Goal: Transaction & Acquisition: Purchase product/service

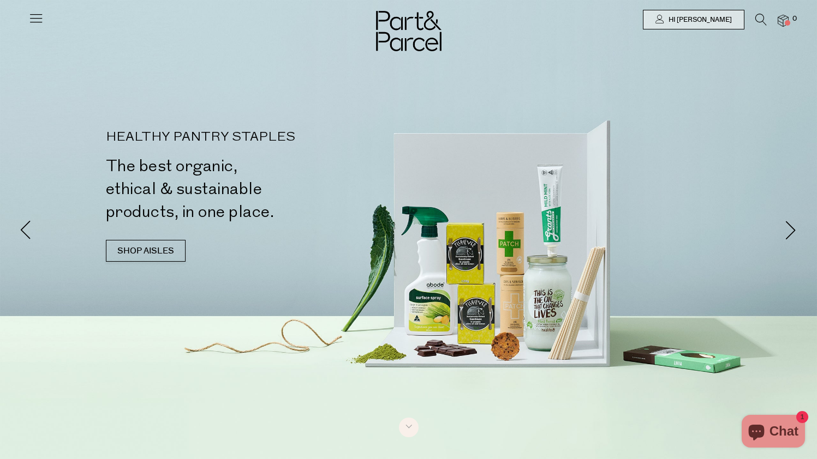
click at [760, 22] on icon at bounding box center [760, 20] width 11 height 12
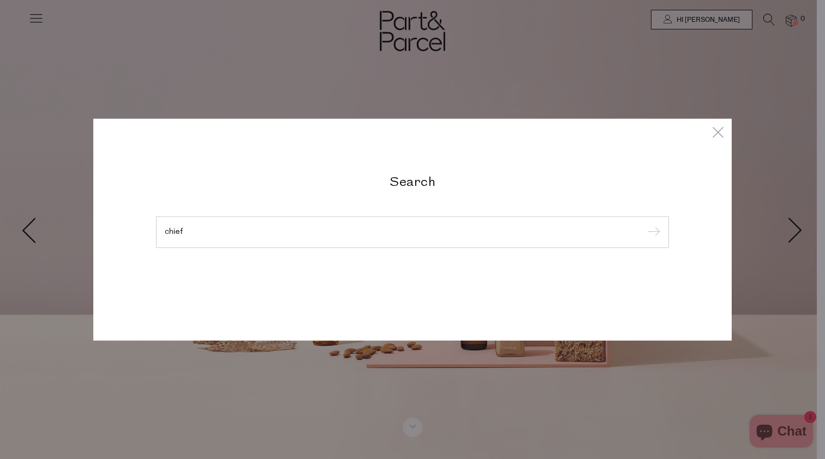
type input "chief"
click at [652, 233] on input "submit" at bounding box center [652, 233] width 16 height 16
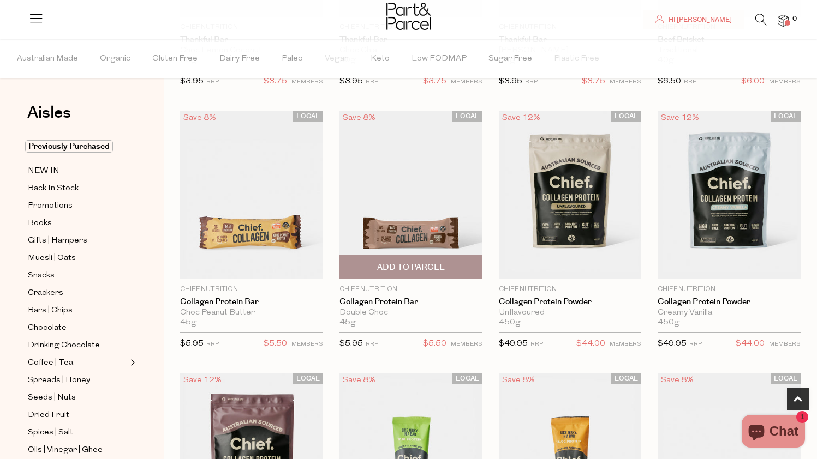
scroll to position [278, 0]
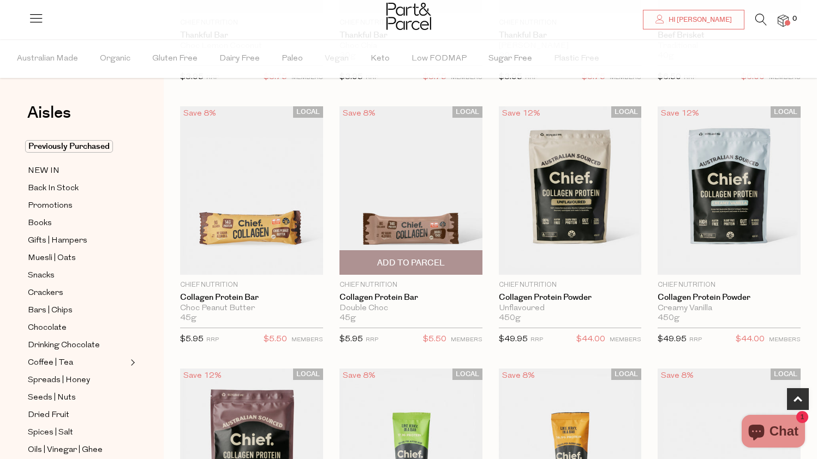
click at [451, 266] on span "Add To Parcel" at bounding box center [411, 262] width 136 height 23
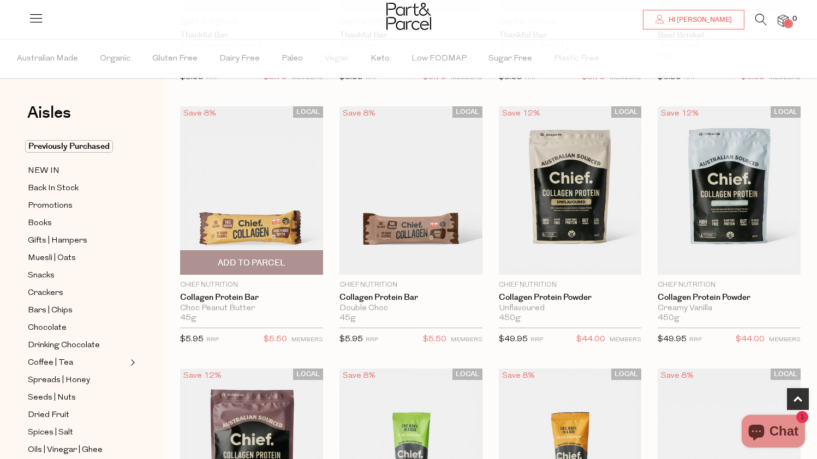
click at [294, 262] on span "Add To Parcel" at bounding box center [251, 262] width 136 height 23
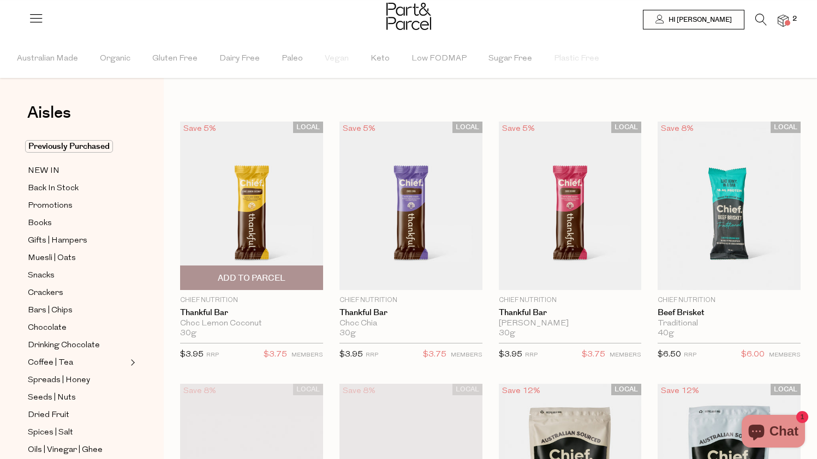
scroll to position [0, 4]
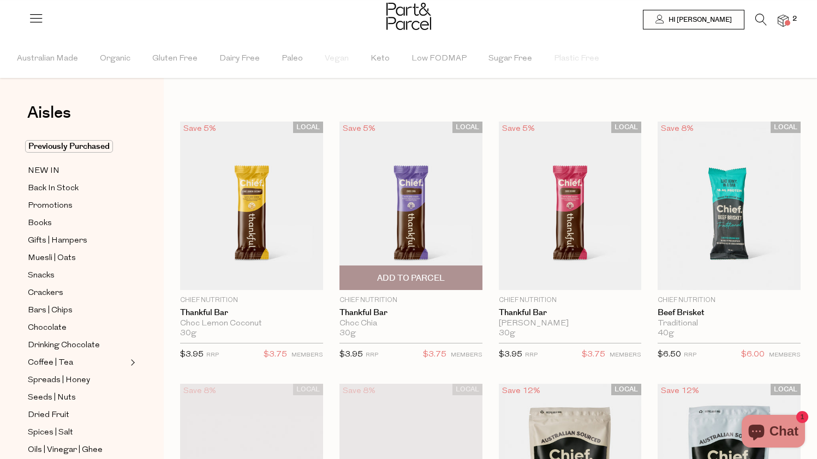
click at [432, 228] on img at bounding box center [410, 206] width 143 height 169
click at [760, 17] on icon at bounding box center [760, 20] width 11 height 12
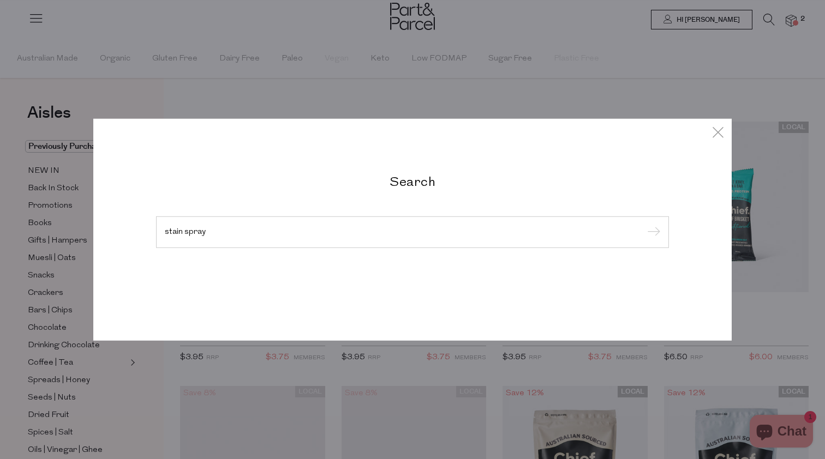
type input "stain spray"
click at [652, 233] on input "submit" at bounding box center [652, 233] width 16 height 16
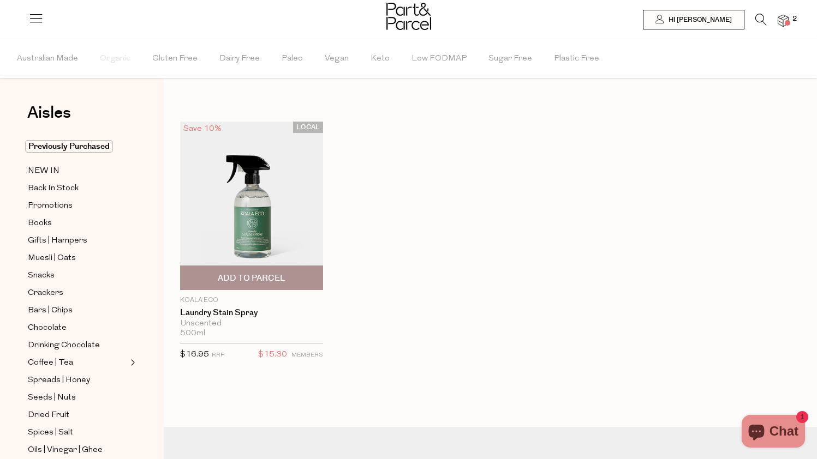
click at [282, 280] on span "Add To Parcel" at bounding box center [252, 278] width 68 height 11
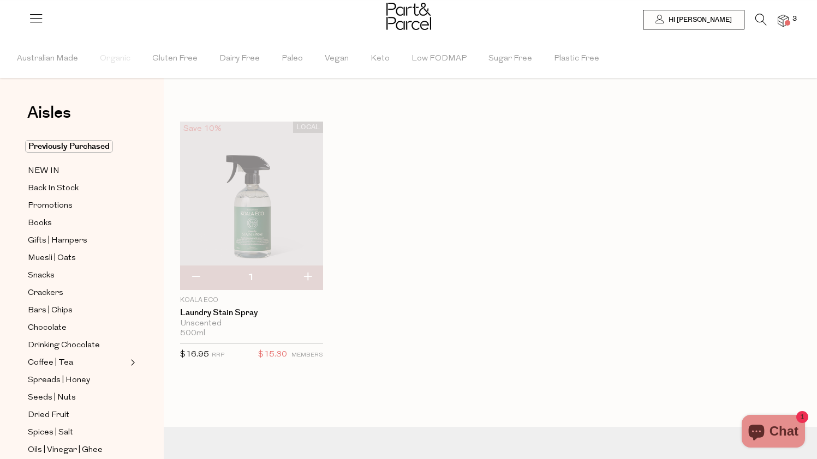
click at [308, 277] on button "button" at bounding box center [307, 278] width 31 height 24
type input "2"
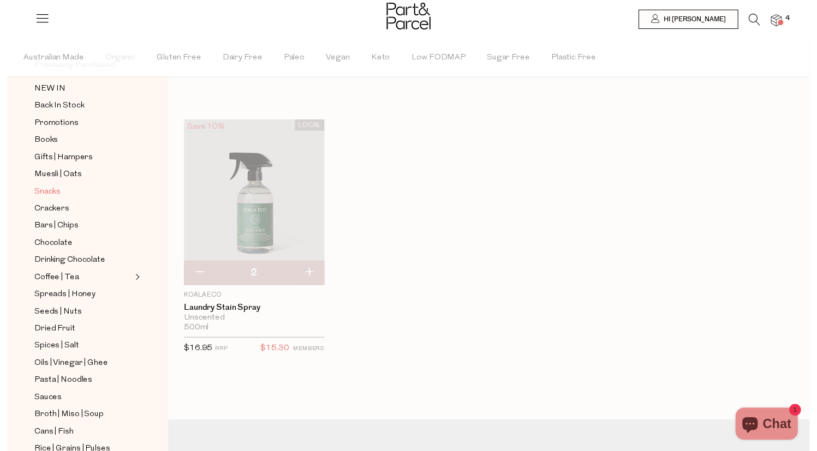
scroll to position [83, 0]
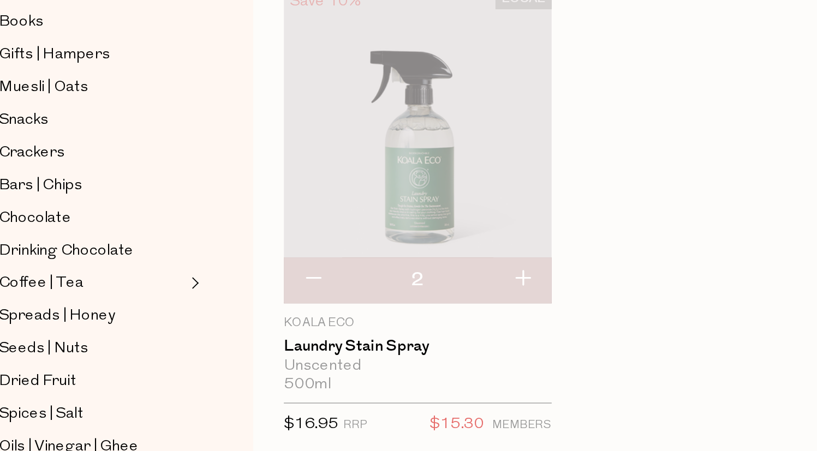
click at [355, 147] on div "LOCAL Save 10% 2 Add to Parcel Koala Eco Laundry Stain Spray Unscented 500ml {{…" at bounding box center [482, 253] width 637 height 262
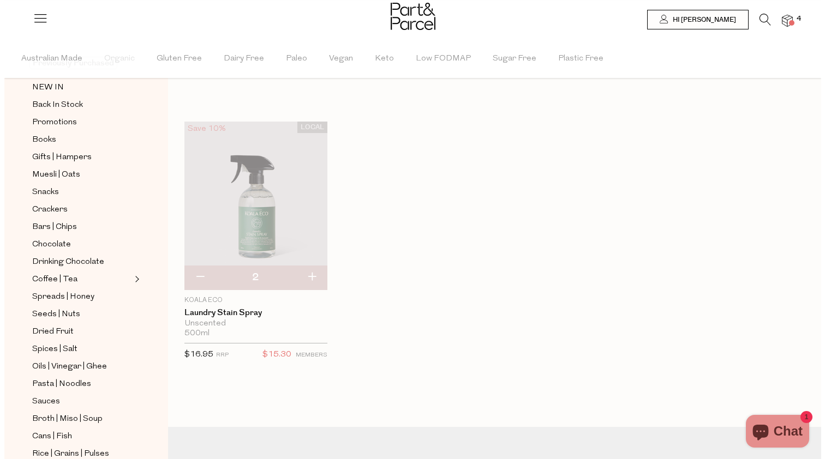
scroll to position [0, 0]
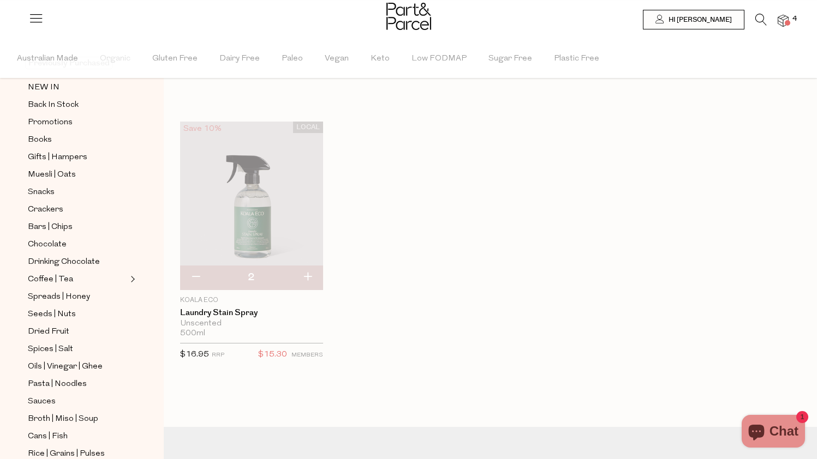
click at [756, 18] on icon at bounding box center [760, 20] width 11 height 12
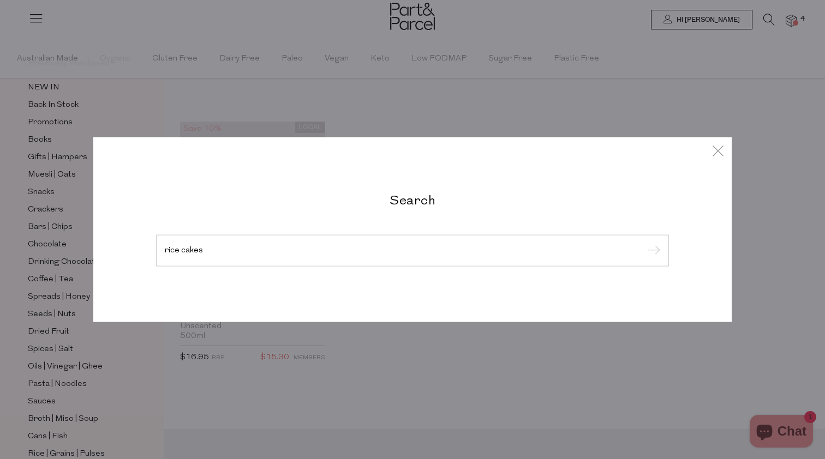
type input "rice cakes"
click at [652, 243] on input "submit" at bounding box center [652, 251] width 16 height 16
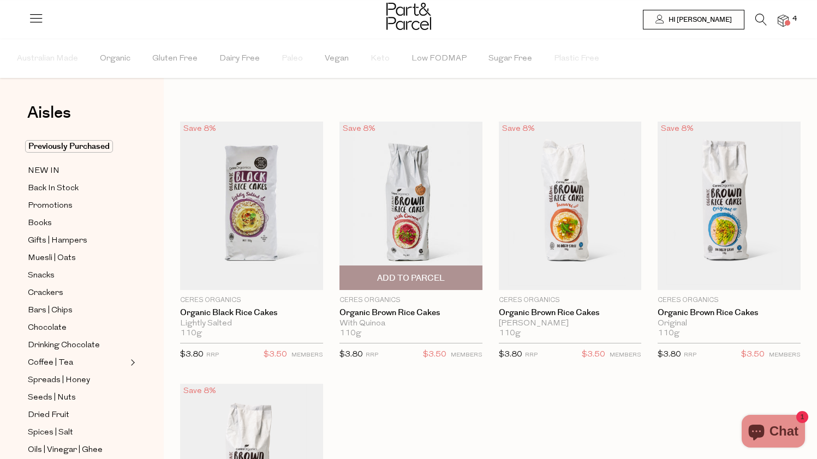
click at [426, 279] on span "Add To Parcel" at bounding box center [411, 278] width 68 height 11
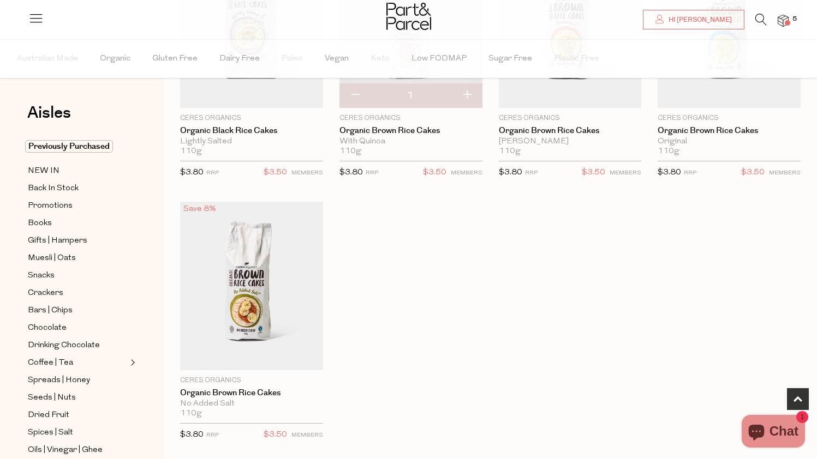
scroll to position [190, 0]
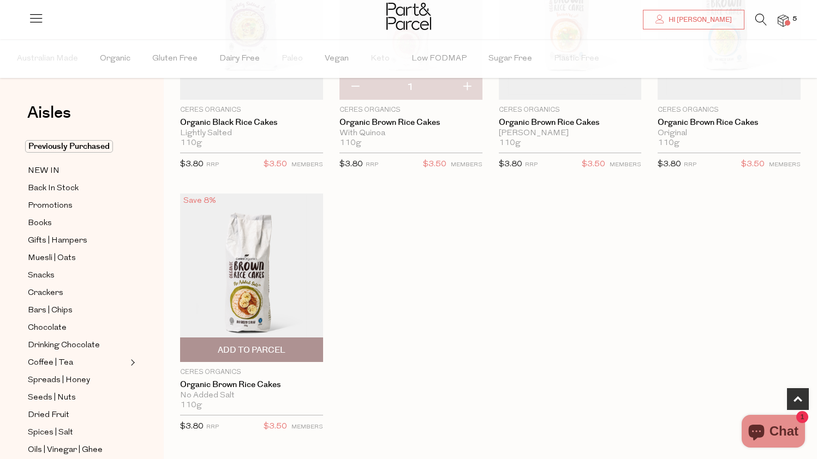
click at [262, 348] on span "Add To Parcel" at bounding box center [252, 350] width 68 height 11
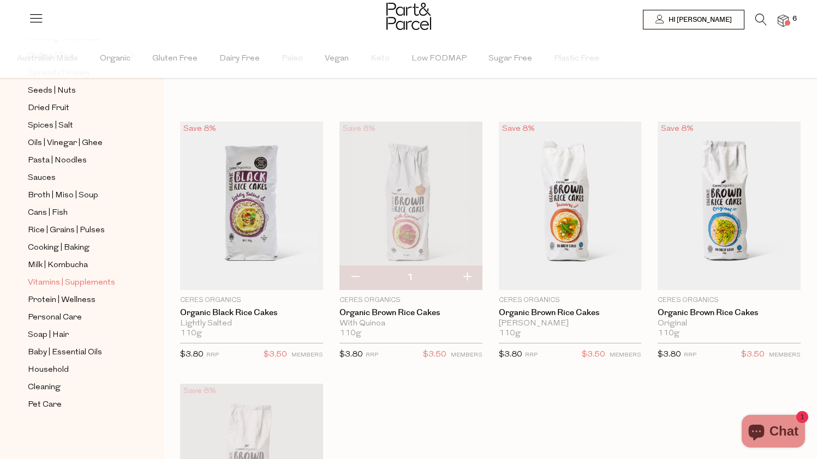
scroll to position [283, 0]
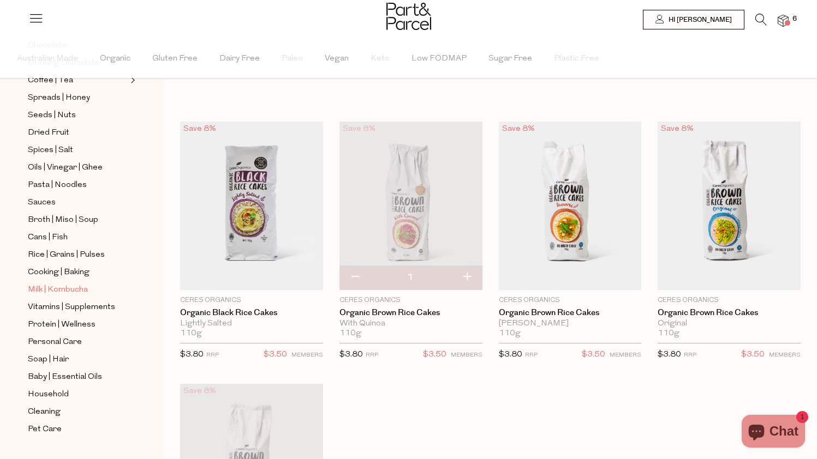
click at [70, 290] on span "Milk | Kombucha" at bounding box center [58, 290] width 60 height 13
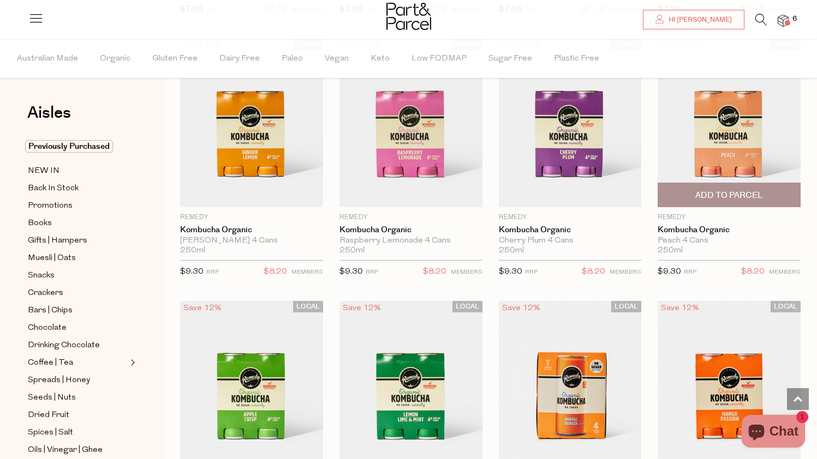
scroll to position [908, 1]
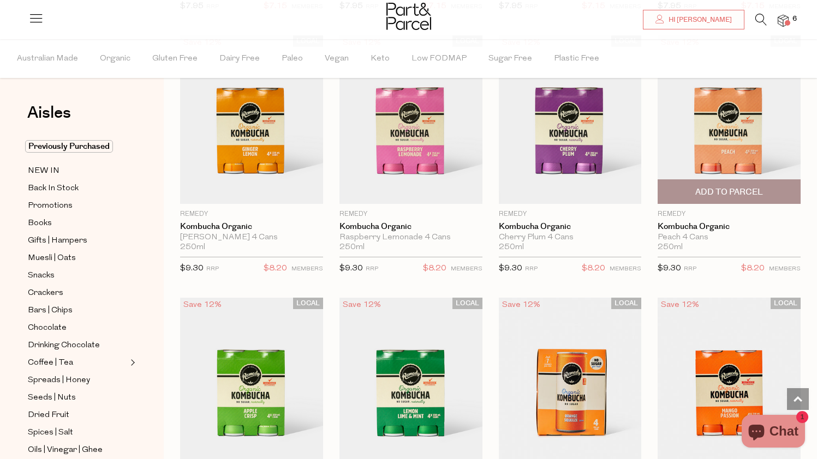
click at [725, 188] on span "Add To Parcel" at bounding box center [729, 192] width 68 height 11
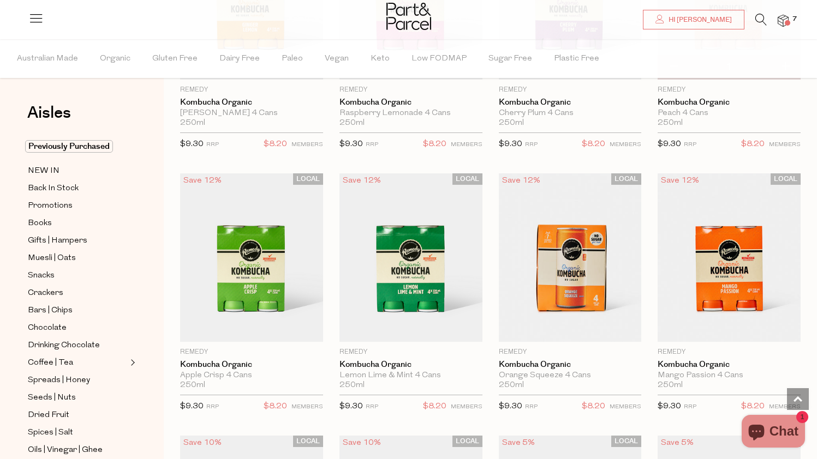
scroll to position [1032, 3]
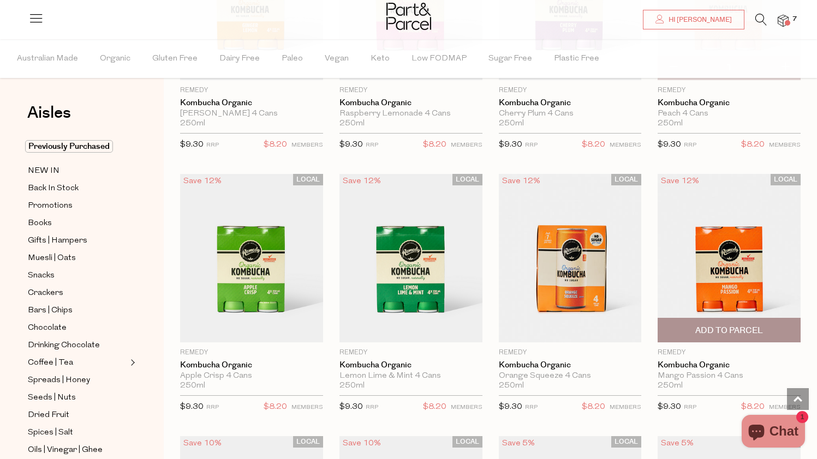
click at [746, 328] on span "Add To Parcel" at bounding box center [729, 330] width 68 height 11
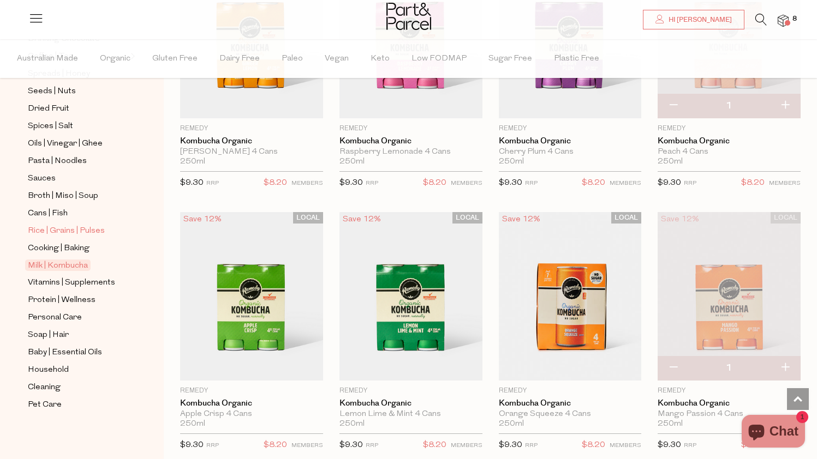
scroll to position [307, 0]
click at [64, 249] on span "Cooking | Baking" at bounding box center [59, 248] width 62 height 13
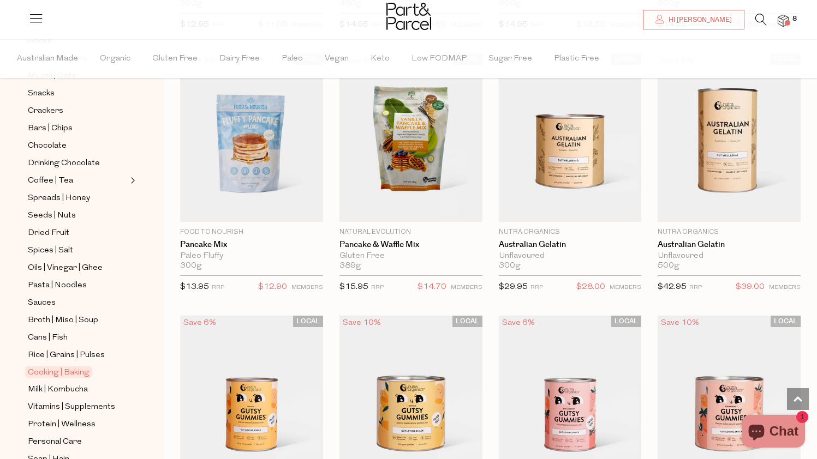
scroll to position [168, 0]
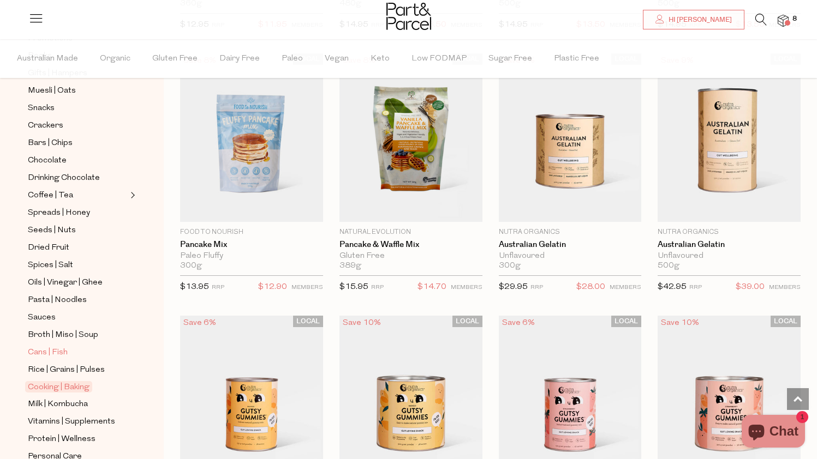
click at [55, 352] on span "Cans | Fish" at bounding box center [48, 352] width 40 height 13
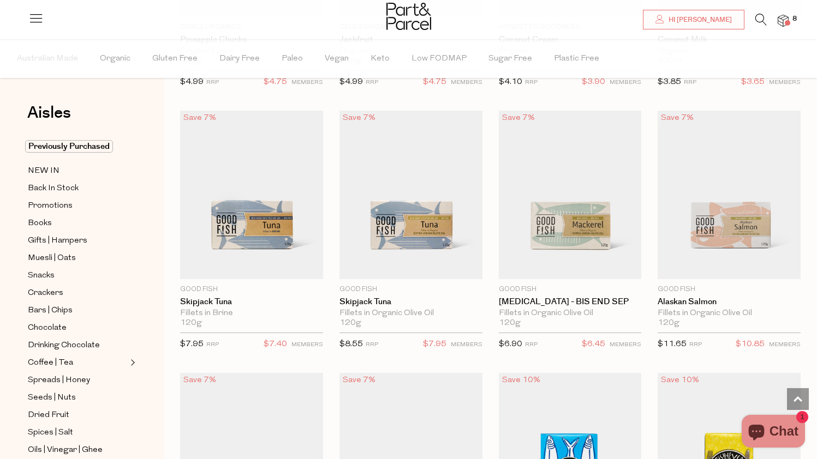
scroll to position [1092, 4]
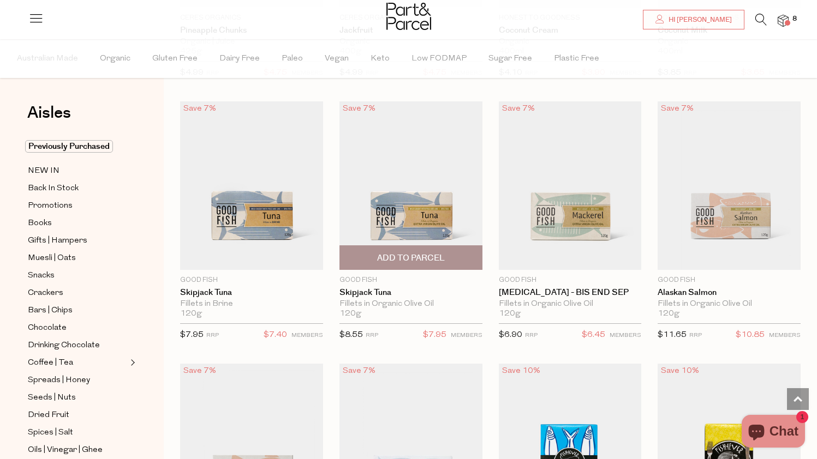
click at [435, 256] on span "Add To Parcel" at bounding box center [411, 258] width 68 height 11
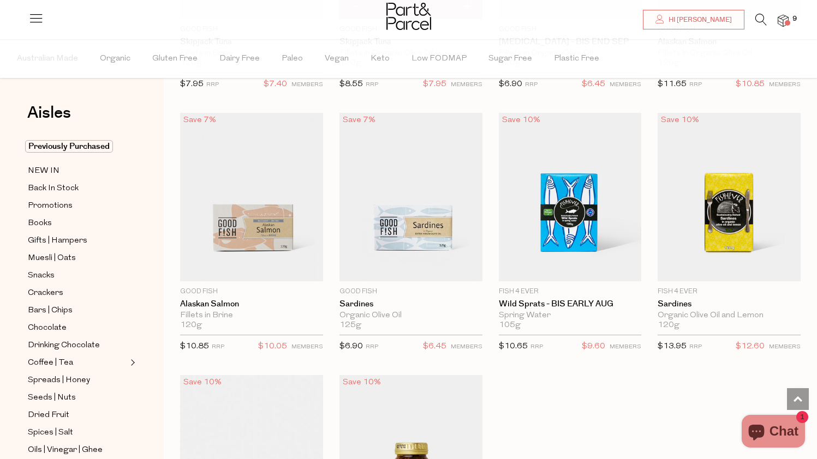
scroll to position [1254, 7]
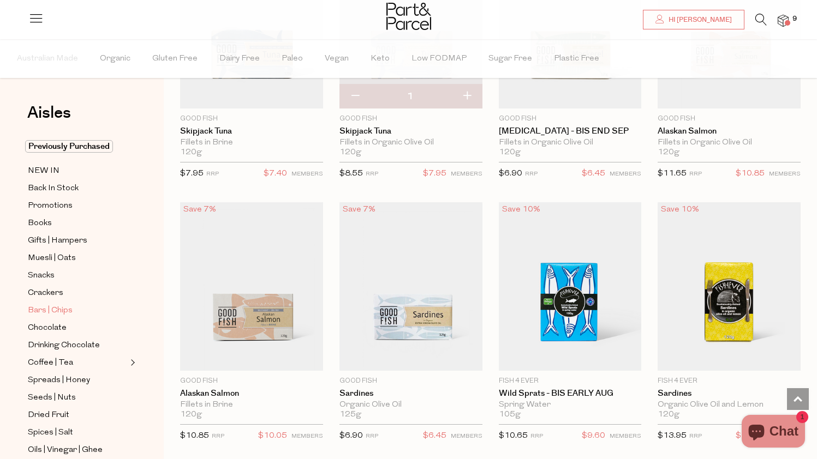
click at [49, 310] on span "Bars | Chips" at bounding box center [50, 310] width 45 height 13
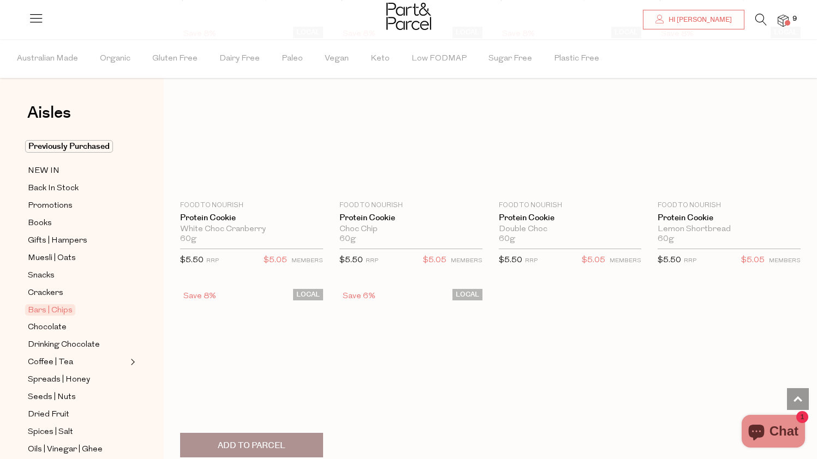
scroll to position [2955, 7]
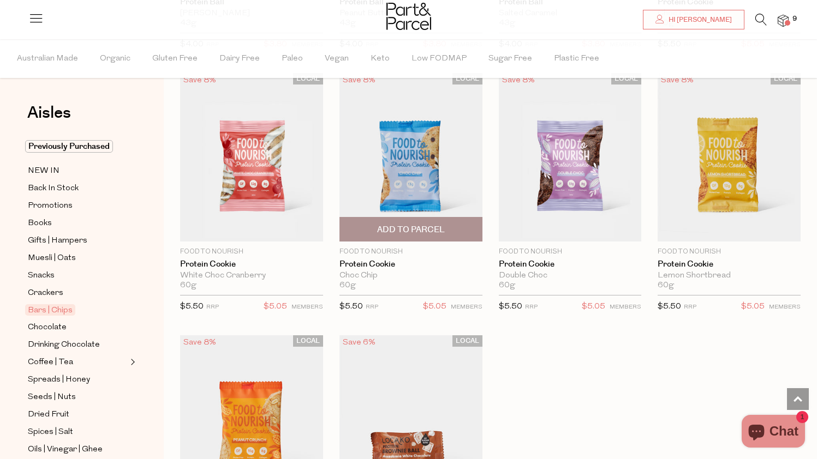
click at [418, 224] on span "Add To Parcel" at bounding box center [411, 229] width 68 height 11
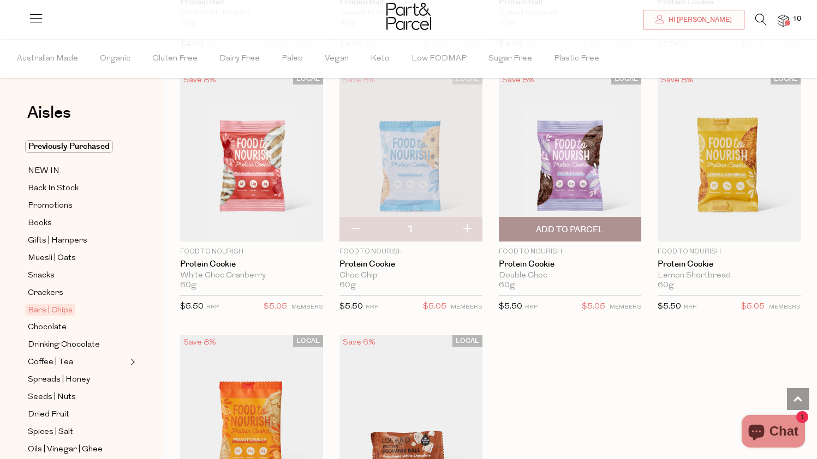
click at [580, 224] on span "Add To Parcel" at bounding box center [570, 229] width 68 height 11
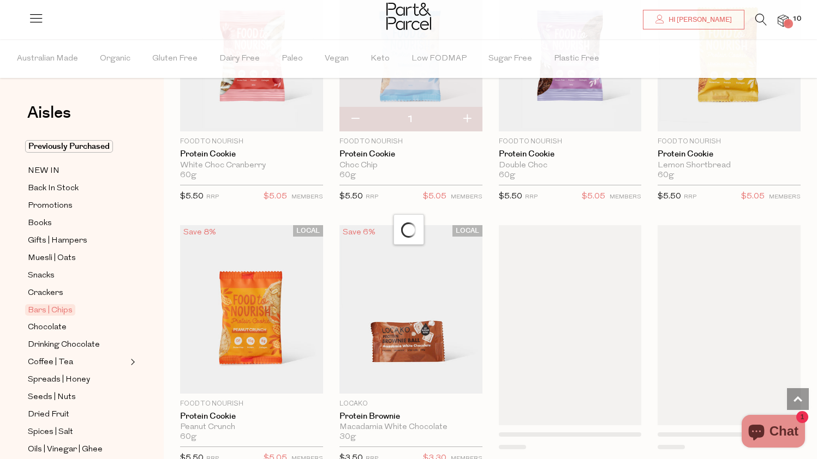
scroll to position [3134, 7]
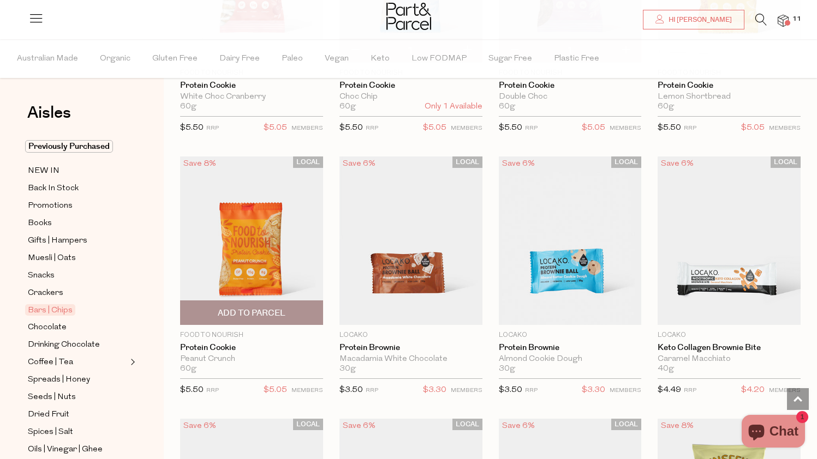
click at [265, 308] on span "Add To Parcel" at bounding box center [252, 313] width 68 height 11
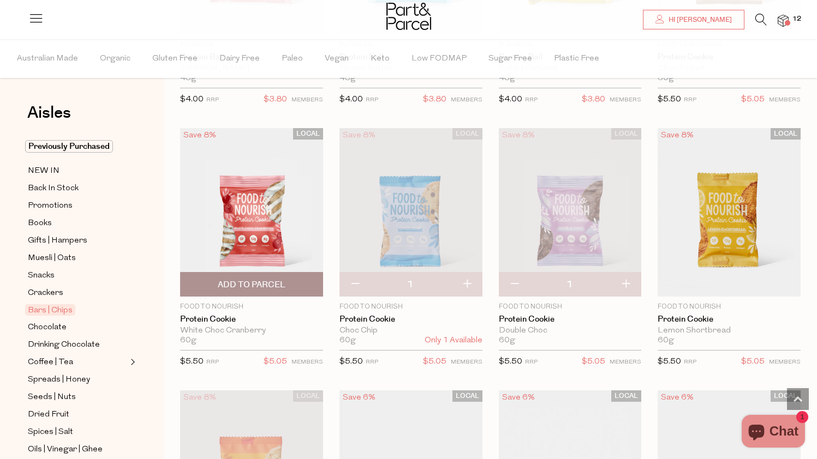
scroll to position [2898, 7]
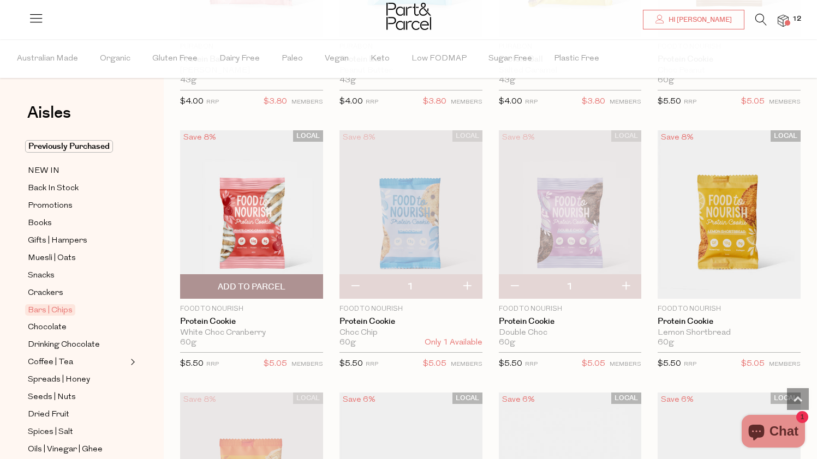
click at [274, 282] on span "Add To Parcel" at bounding box center [252, 287] width 68 height 11
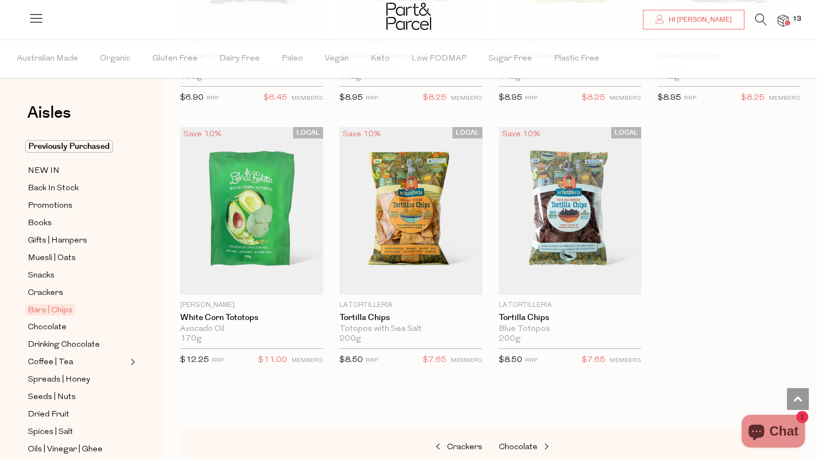
scroll to position [4550, 8]
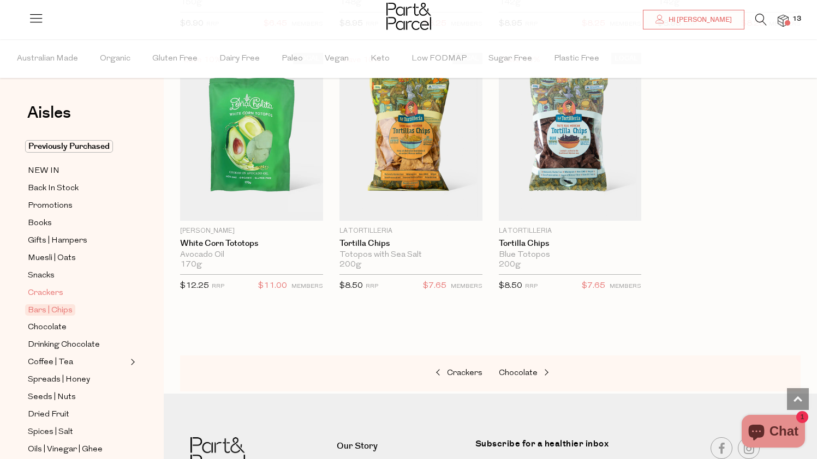
click at [35, 298] on span "Crackers" at bounding box center [45, 293] width 35 height 13
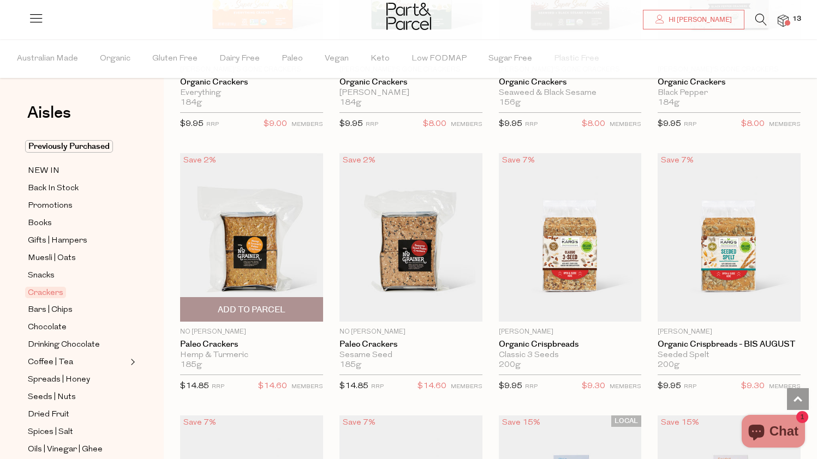
scroll to position [1574, 8]
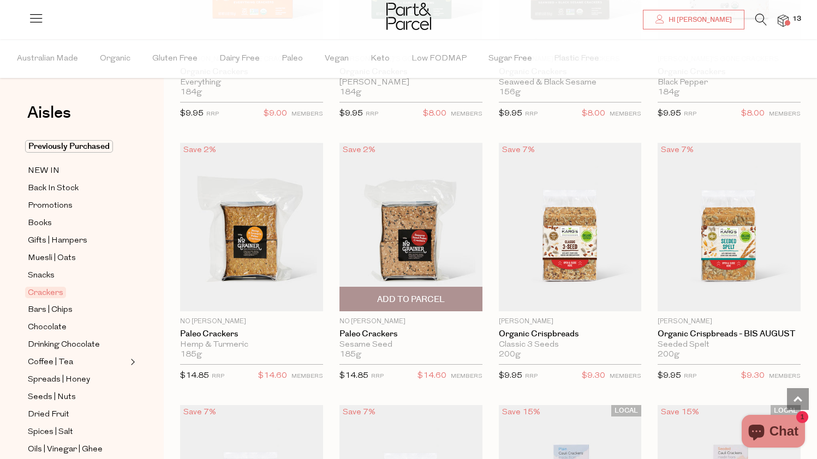
click at [406, 294] on span "Add To Parcel" at bounding box center [411, 299] width 68 height 11
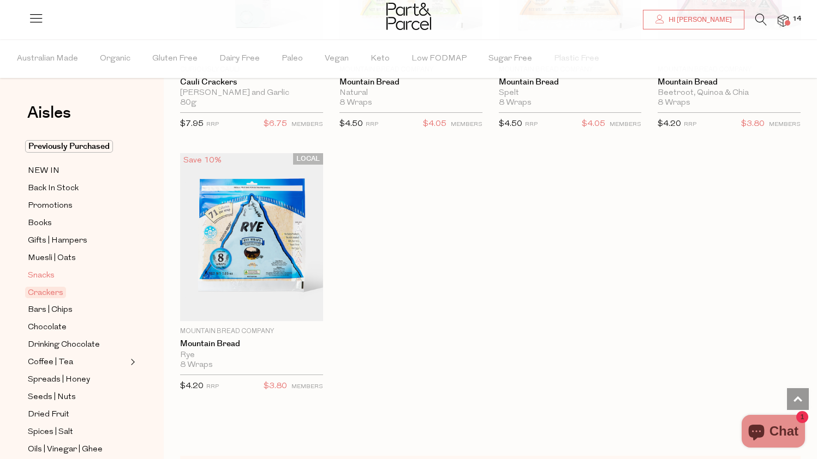
click at [34, 275] on span "Snacks" at bounding box center [41, 276] width 27 height 13
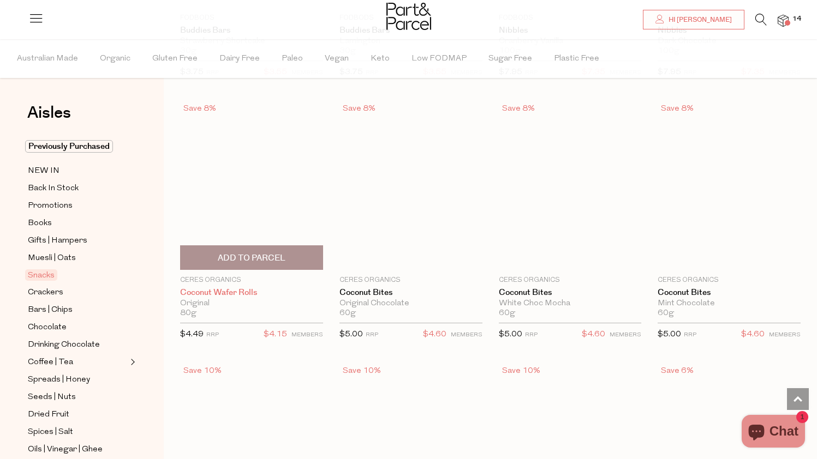
scroll to position [1878, 8]
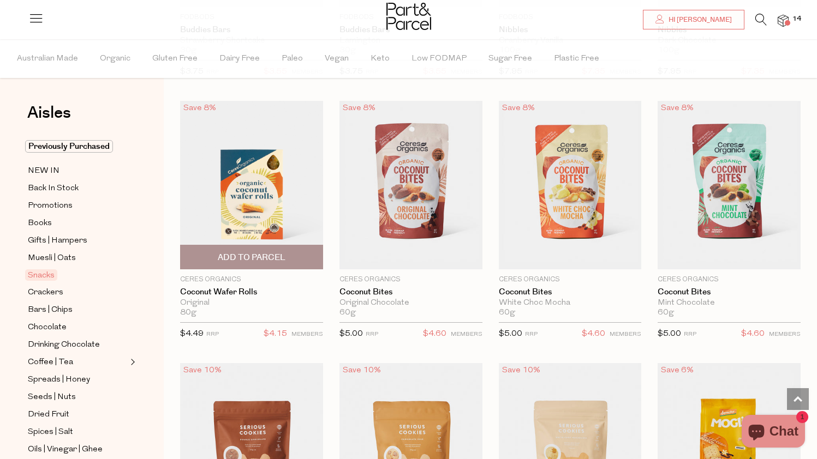
click at [284, 257] on span "Add To Parcel" at bounding box center [251, 257] width 136 height 23
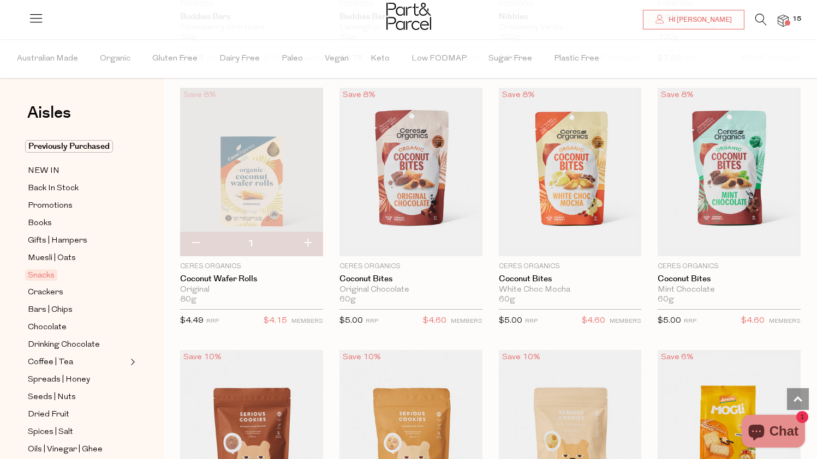
scroll to position [1887, 8]
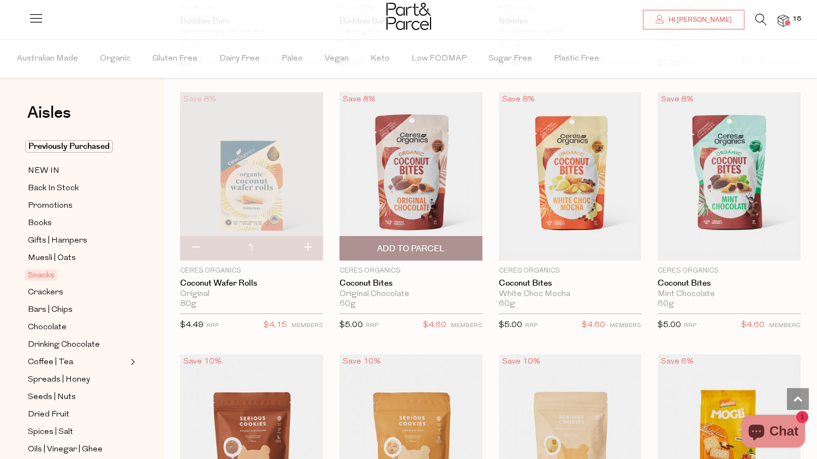
click at [448, 247] on span "Add To Parcel" at bounding box center [411, 248] width 136 height 23
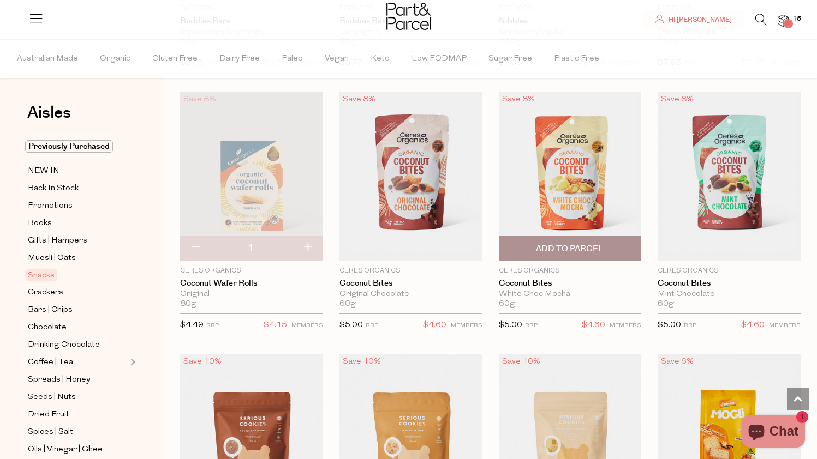
click at [546, 245] on span "Add To Parcel" at bounding box center [570, 248] width 68 height 11
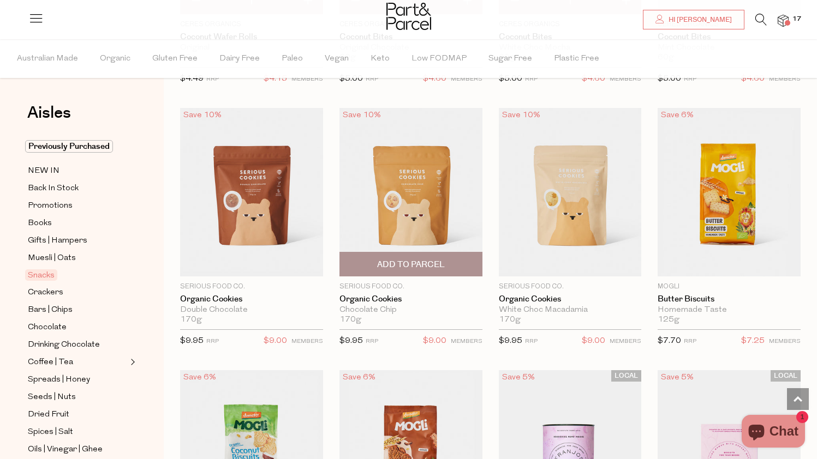
scroll to position [2134, 8]
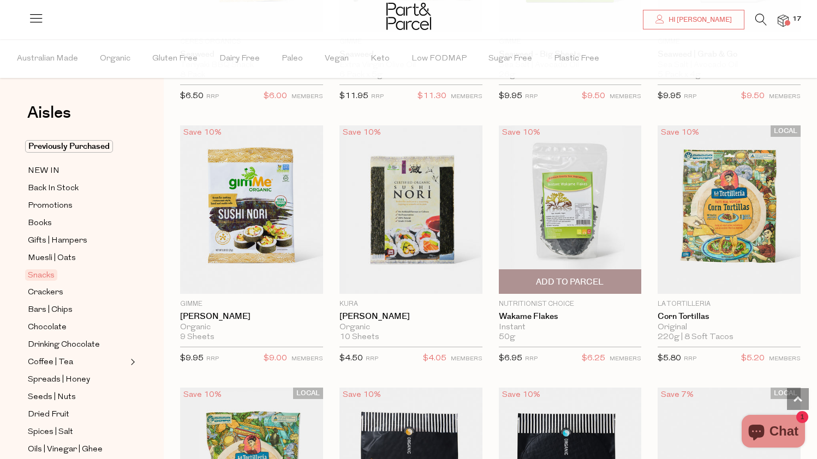
scroll to position [3691, 8]
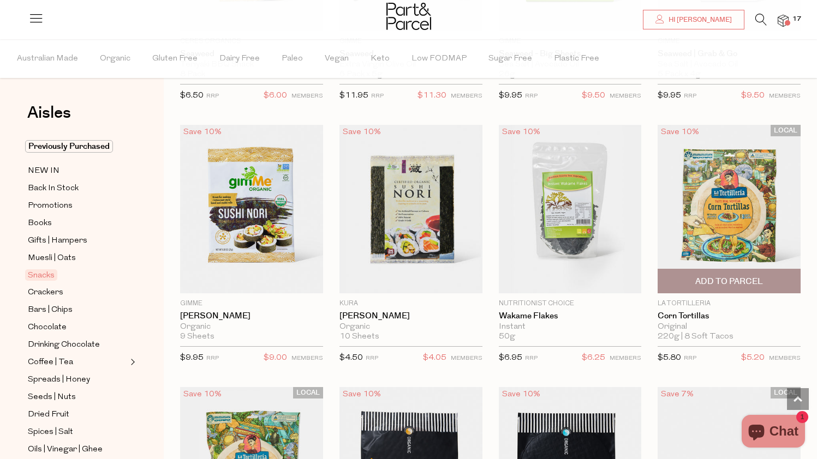
click at [751, 276] on span "Add To Parcel" at bounding box center [729, 281] width 68 height 11
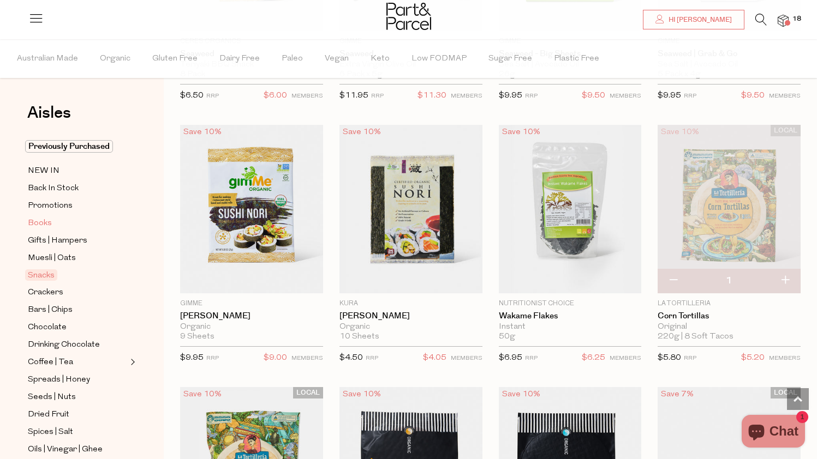
click at [38, 221] on span "Books" at bounding box center [40, 223] width 24 height 13
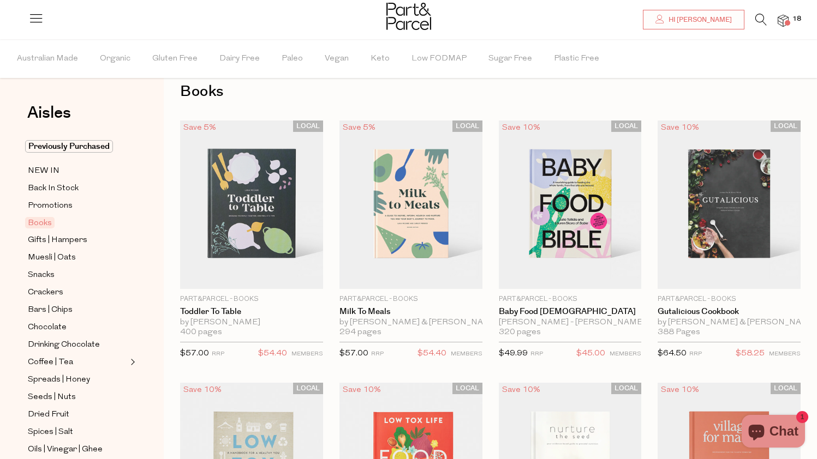
scroll to position [1, 8]
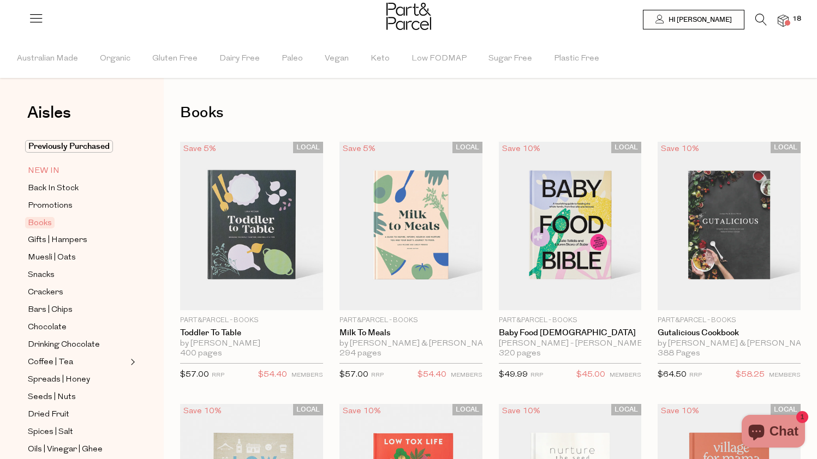
click at [49, 174] on span "NEW IN" at bounding box center [44, 171] width 32 height 13
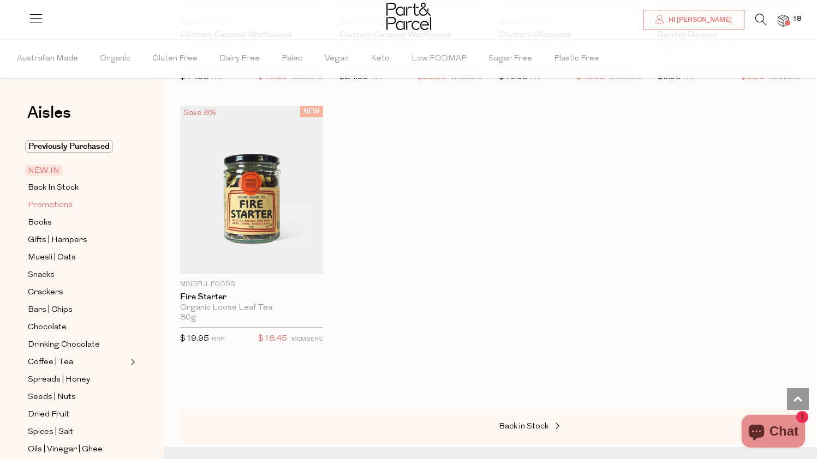
click at [46, 208] on span "Promotions" at bounding box center [50, 205] width 45 height 13
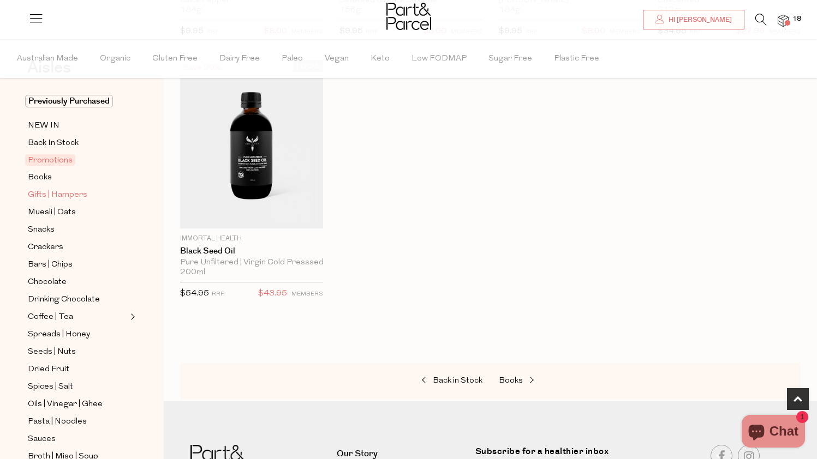
scroll to position [53, 0]
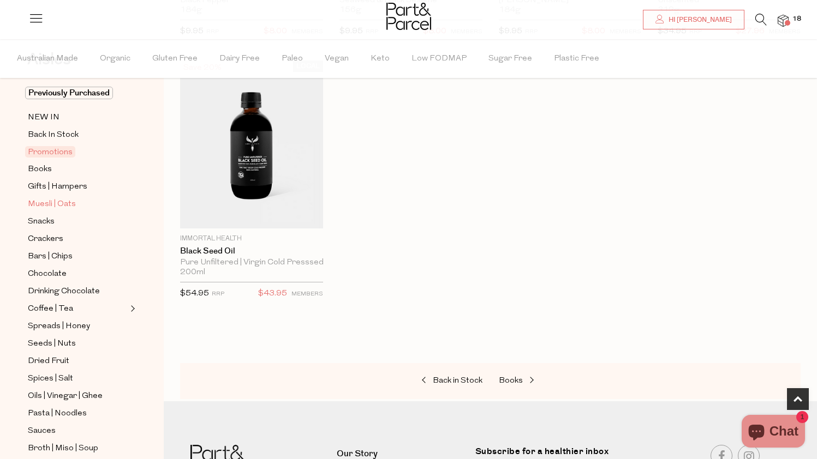
click at [50, 208] on span "Muesli | Oats" at bounding box center [52, 204] width 48 height 13
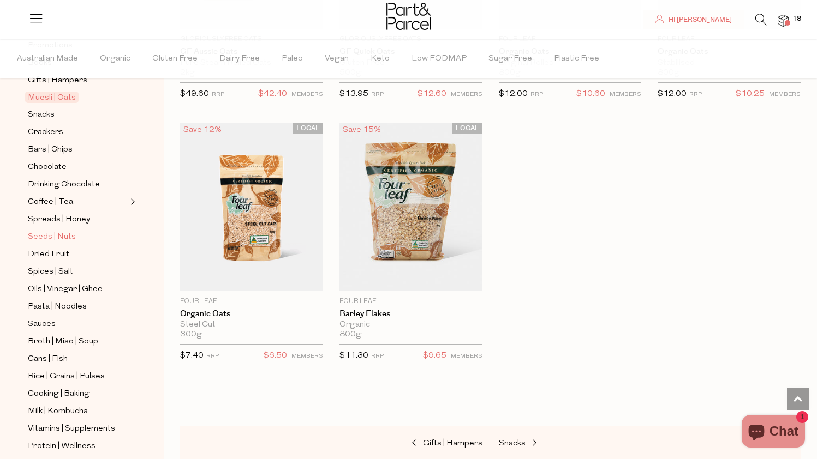
scroll to position [169, 0]
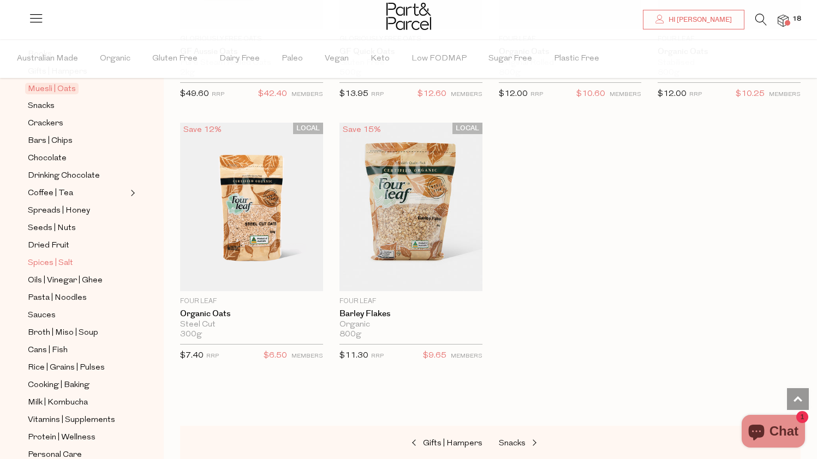
click at [50, 260] on span "Spices | Salt" at bounding box center [50, 263] width 45 height 13
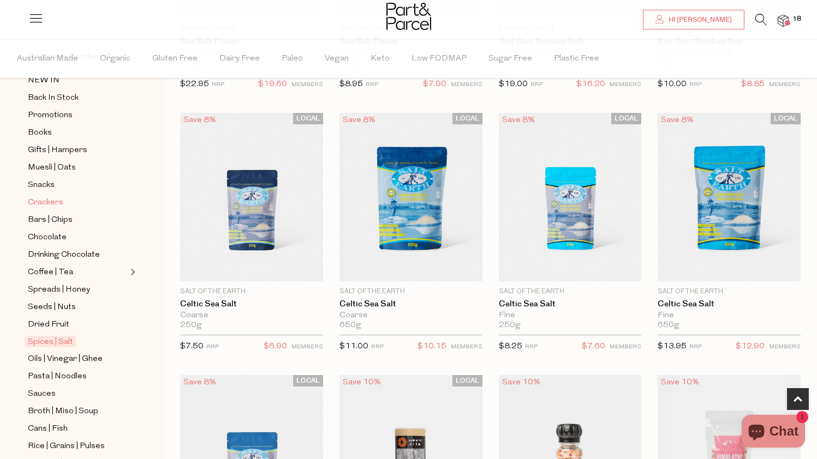
scroll to position [107, 0]
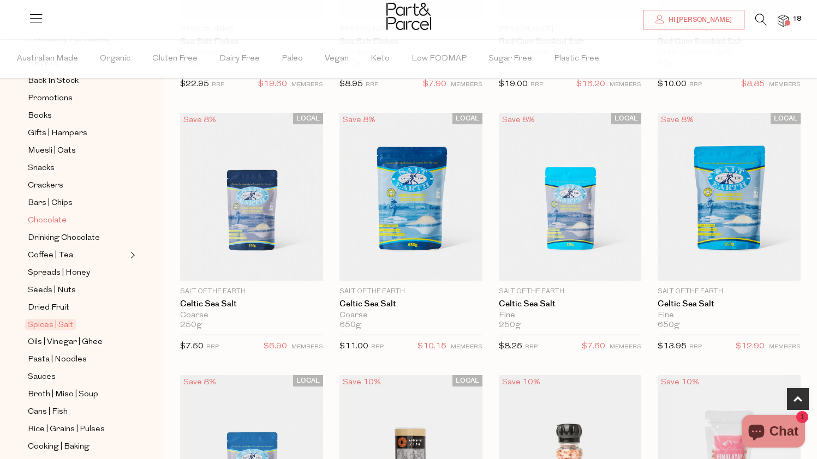
click at [43, 216] on span "Chocolate" at bounding box center [47, 220] width 39 height 13
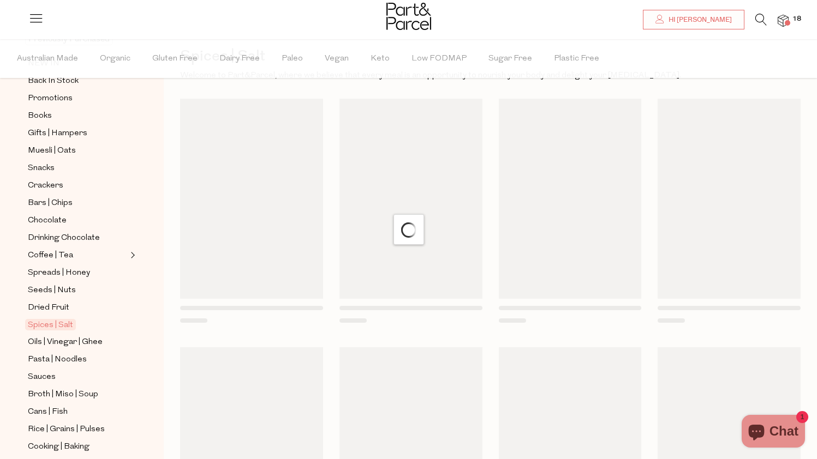
scroll to position [5, 8]
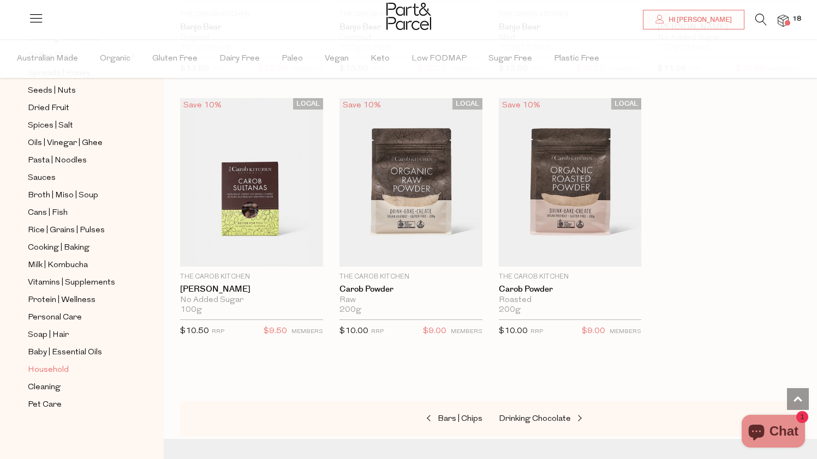
scroll to position [307, 0]
click at [62, 351] on span "Baby | Essential Oils" at bounding box center [65, 352] width 74 height 13
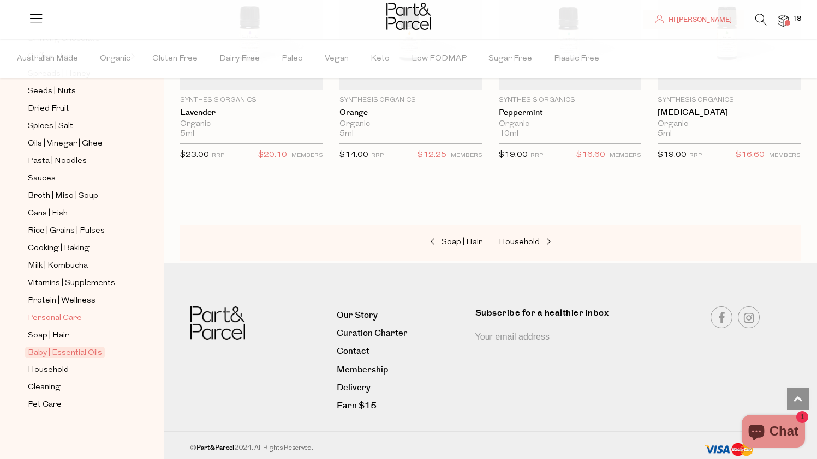
scroll to position [307, 0]
click at [58, 319] on span "Personal Care" at bounding box center [55, 318] width 54 height 13
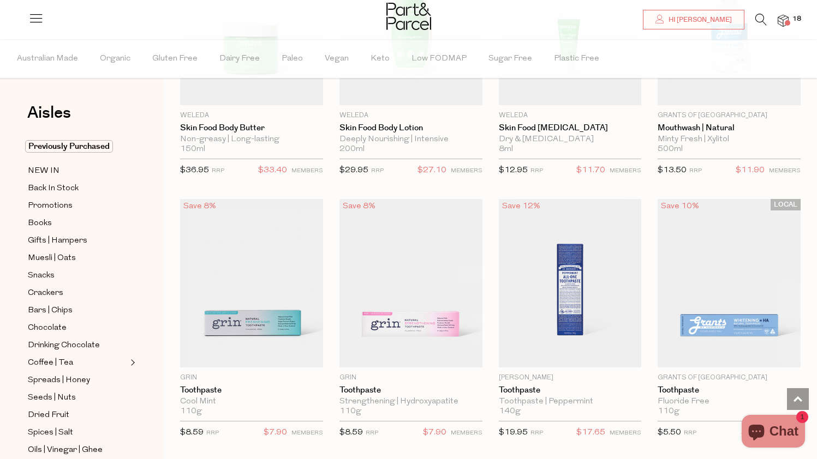
scroll to position [1001, 8]
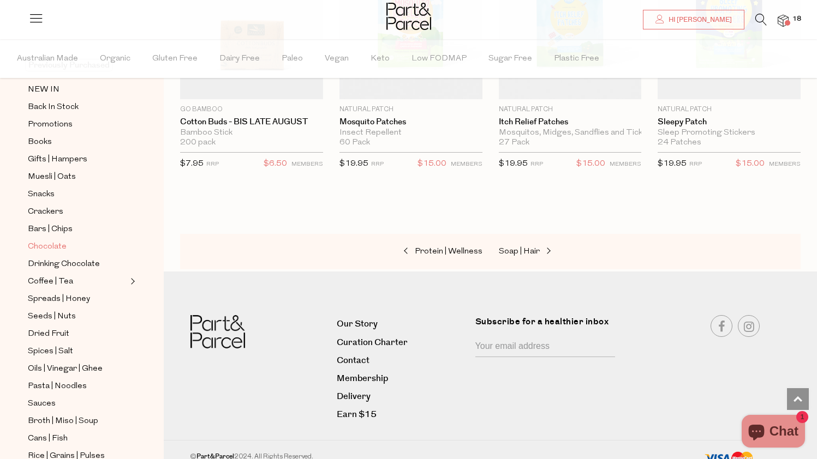
scroll to position [98, 0]
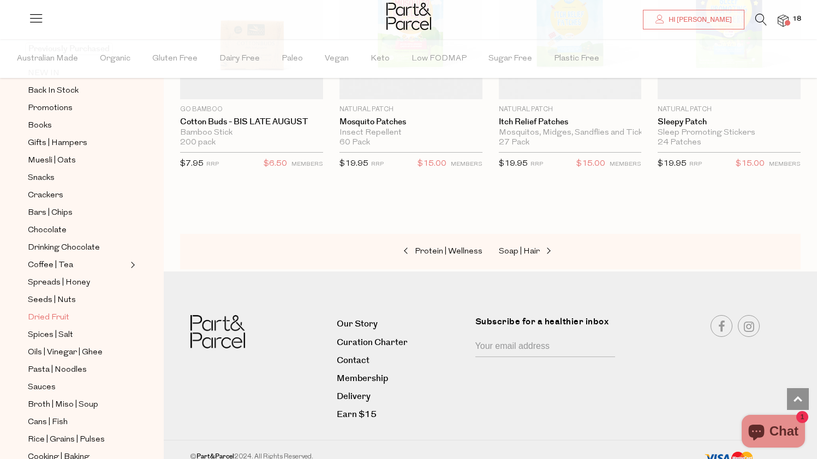
click at [45, 321] on span "Dried Fruit" at bounding box center [48, 318] width 41 height 13
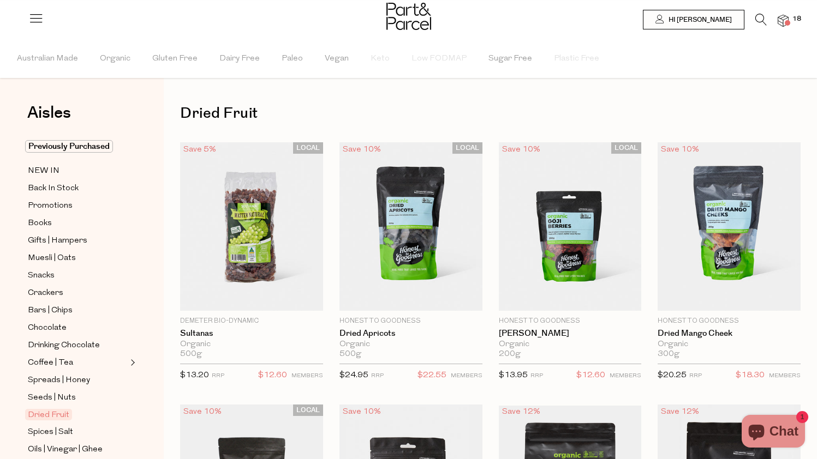
scroll to position [0, 8]
click at [786, 22] on span at bounding box center [787, 22] width 5 height 5
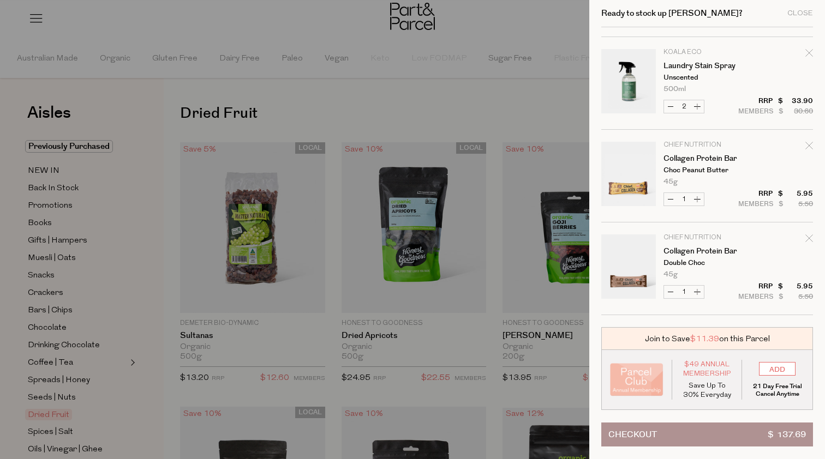
scroll to position [1289, 0]
click at [699, 291] on button "Increase Collagen Protein Bar" at bounding box center [697, 292] width 13 height 13
type input "2"
click at [697, 200] on button "Increase Collagen Protein Bar" at bounding box center [697, 199] width 13 height 13
type input "2"
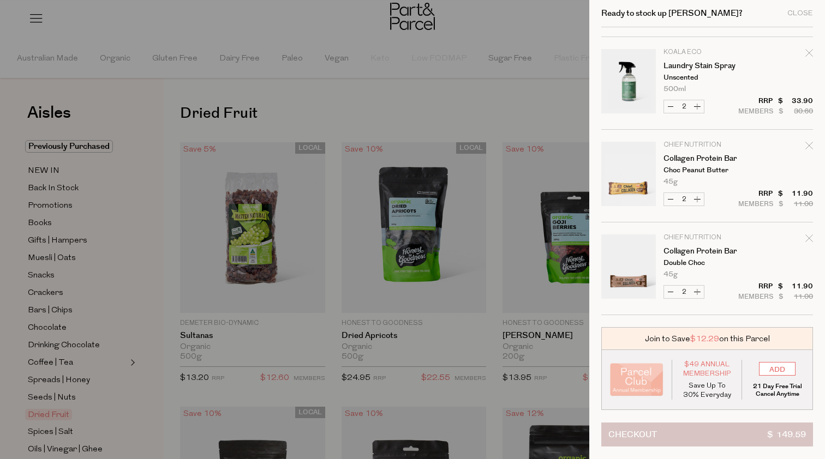
click at [673, 434] on button "Checkout $ 149.59" at bounding box center [707, 435] width 212 height 24
